Goal: Book appointment/travel/reservation

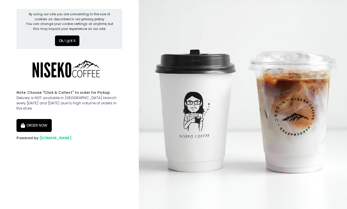
click at [76, 44] on button "Ok, I got it" at bounding box center [67, 41] width 24 height 11
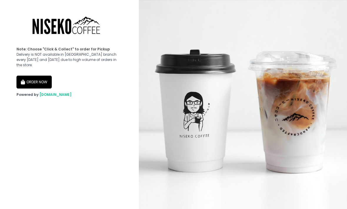
click at [48, 76] on button "ORDER NOW" at bounding box center [33, 82] width 35 height 13
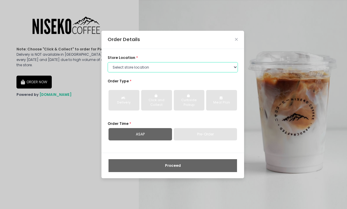
click at [231, 73] on select "Select store location [GEOGRAPHIC_DATA] [GEOGRAPHIC_DATA] Niseko Coffee [GEOGRA…" at bounding box center [172, 67] width 130 height 11
select select "645a039fd957f8b56cab6e88"
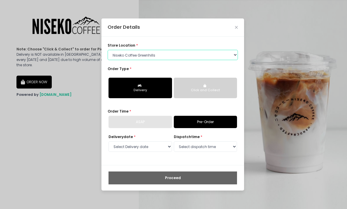
scroll to position [19, 0]
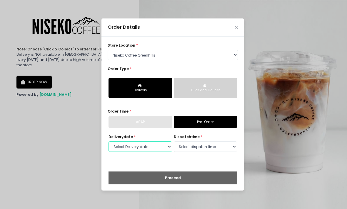
click at [165, 142] on select "Select Delivery date [DATE] [DATE] [DATE] [DATE] [DATE] [DATE] [DATE] [DATE] [D…" at bounding box center [139, 147] width 63 height 11
select select "[DATE]"
click at [219, 142] on select "Select dispatch time 11:00 AM - 11:30 AM 11:30 AM - 12:00 PM 12:00 PM - 12:30 P…" at bounding box center [205, 147] width 63 height 11
select select "11:00"
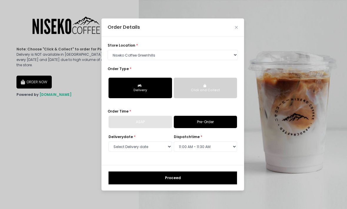
click at [216, 116] on link "Pre-Order" at bounding box center [205, 122] width 63 height 12
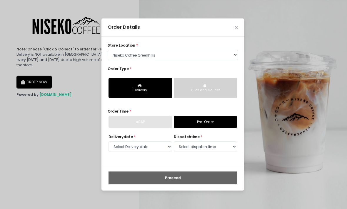
click at [214, 116] on link "Pre-Order" at bounding box center [205, 122] width 63 height 12
click at [222, 142] on select "Select dispatch time 11:00 AM - 11:30 AM 11:30 AM - 12:00 PM 12:00 PM - 12:30 P…" at bounding box center [205, 147] width 63 height 11
select select "11:00"
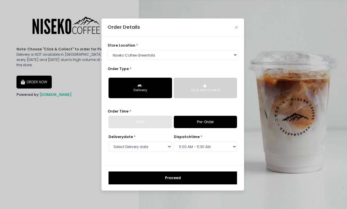
click at [226, 172] on button "Proceed" at bounding box center [172, 178] width 128 height 13
